Goal: Unclear: Browse casually

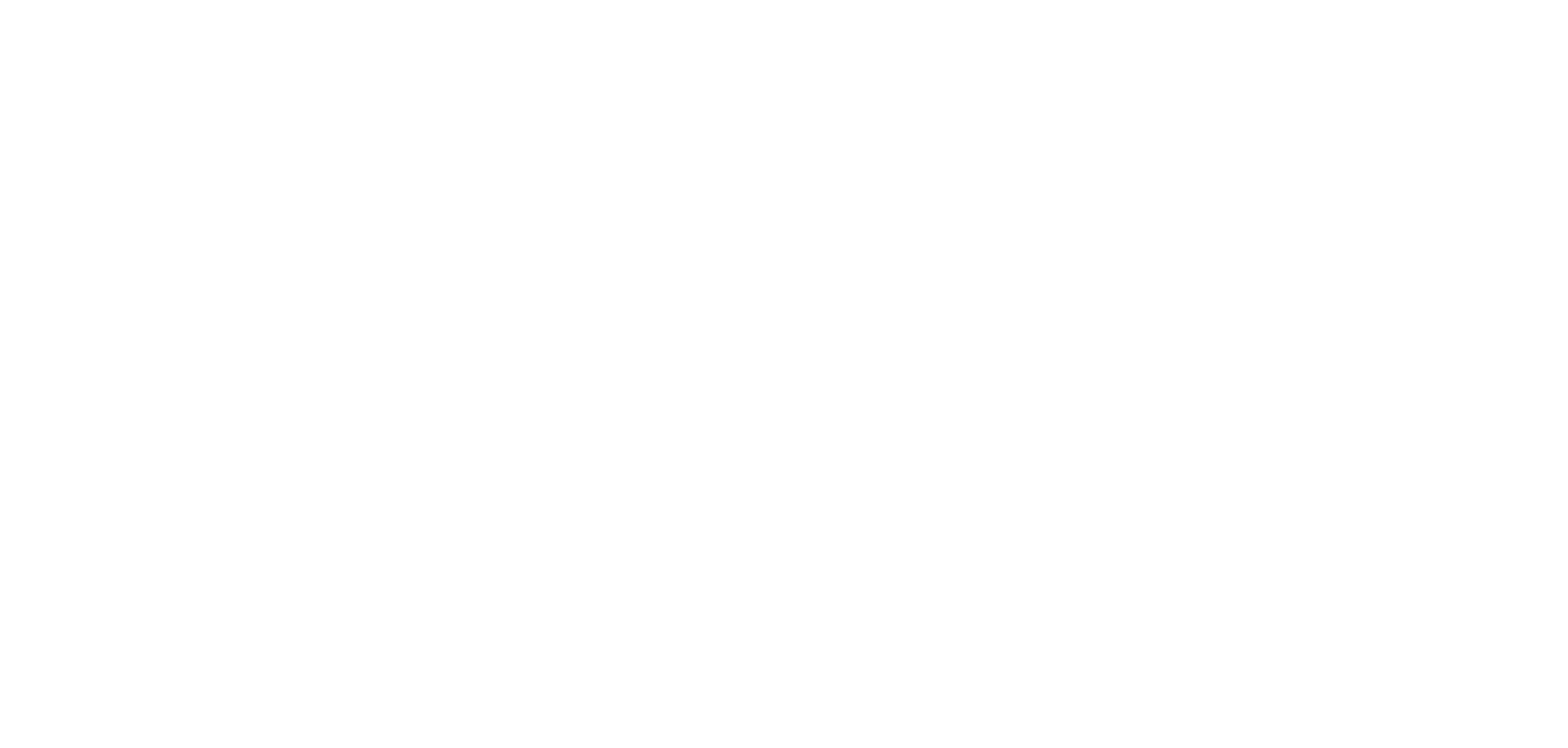
click at [1200, 0] on html at bounding box center [784, 0] width 1568 height 0
